Goal: Information Seeking & Learning: Check status

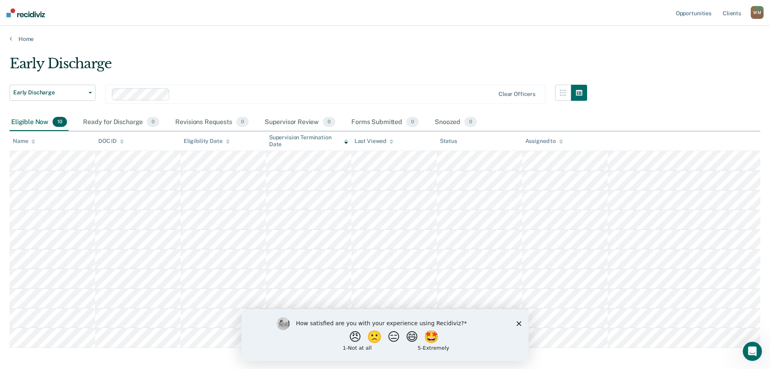
click at [519, 323] on polygon "Close survey" at bounding box center [519, 323] width 5 height 5
